Goal: Information Seeking & Learning: Learn about a topic

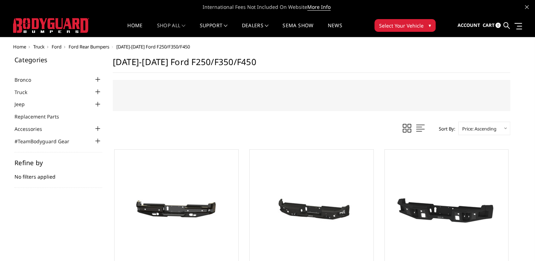
click at [59, 47] on span "Ford" at bounding box center [57, 47] width 10 height 6
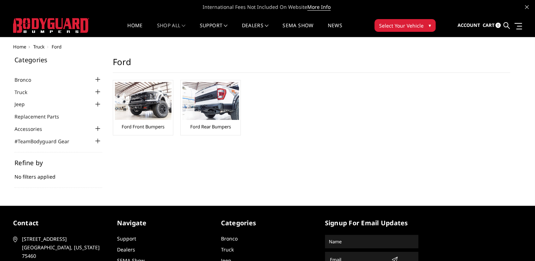
click at [97, 92] on div at bounding box center [98, 92] width 8 height 8
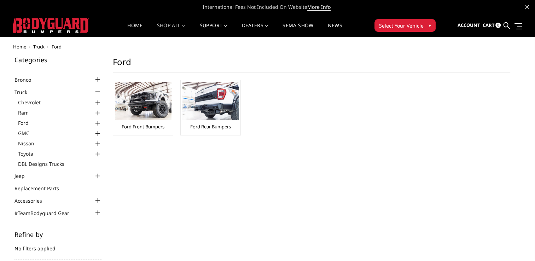
click at [97, 122] on div at bounding box center [98, 123] width 8 height 8
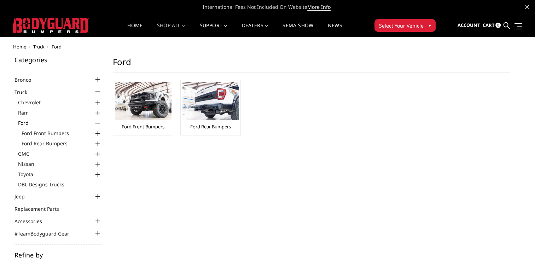
click at [99, 133] on div at bounding box center [98, 133] width 8 height 8
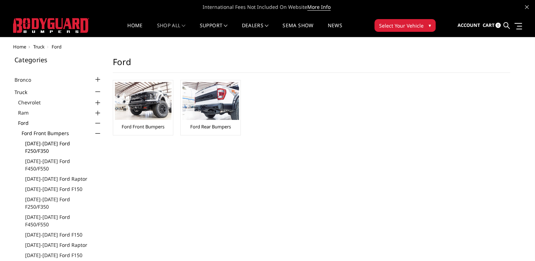
click at [54, 145] on link "[DATE]-[DATE] Ford F250/F350" at bounding box center [63, 147] width 77 height 15
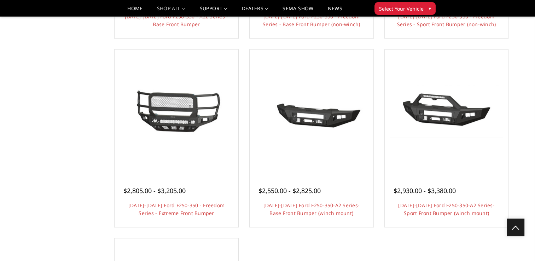
scroll to position [391, 0]
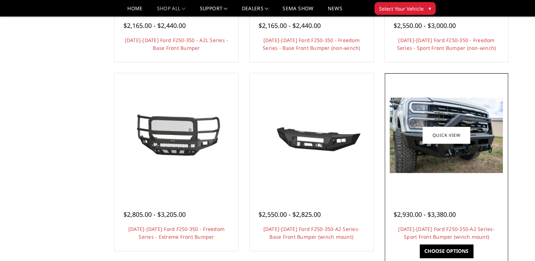
click at [447, 188] on div at bounding box center [447, 135] width 120 height 120
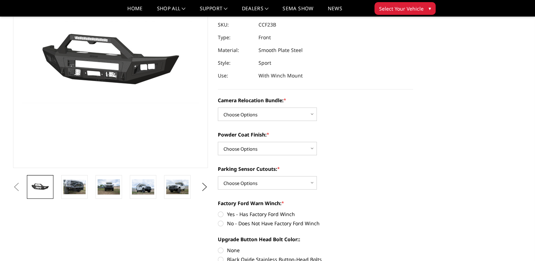
scroll to position [104, 0]
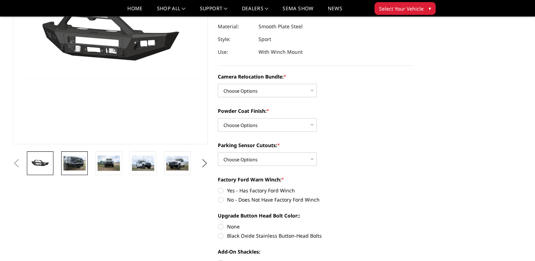
click at [77, 169] on img at bounding box center [74, 163] width 22 height 15
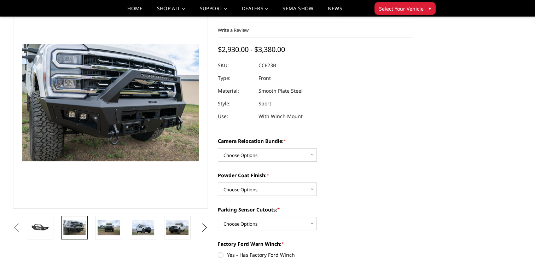
scroll to position [25, 0]
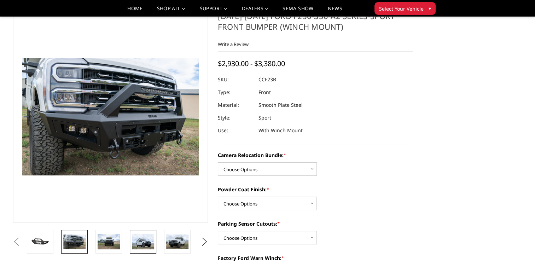
click at [133, 238] on img at bounding box center [143, 241] width 22 height 15
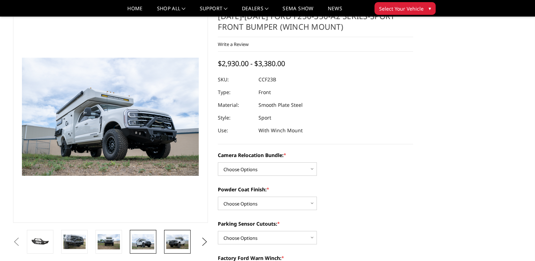
click at [177, 238] on img at bounding box center [177, 242] width 22 height 15
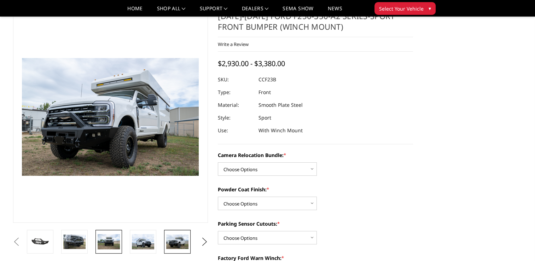
click at [107, 238] on img at bounding box center [109, 241] width 22 height 15
